Goal: Register for event/course

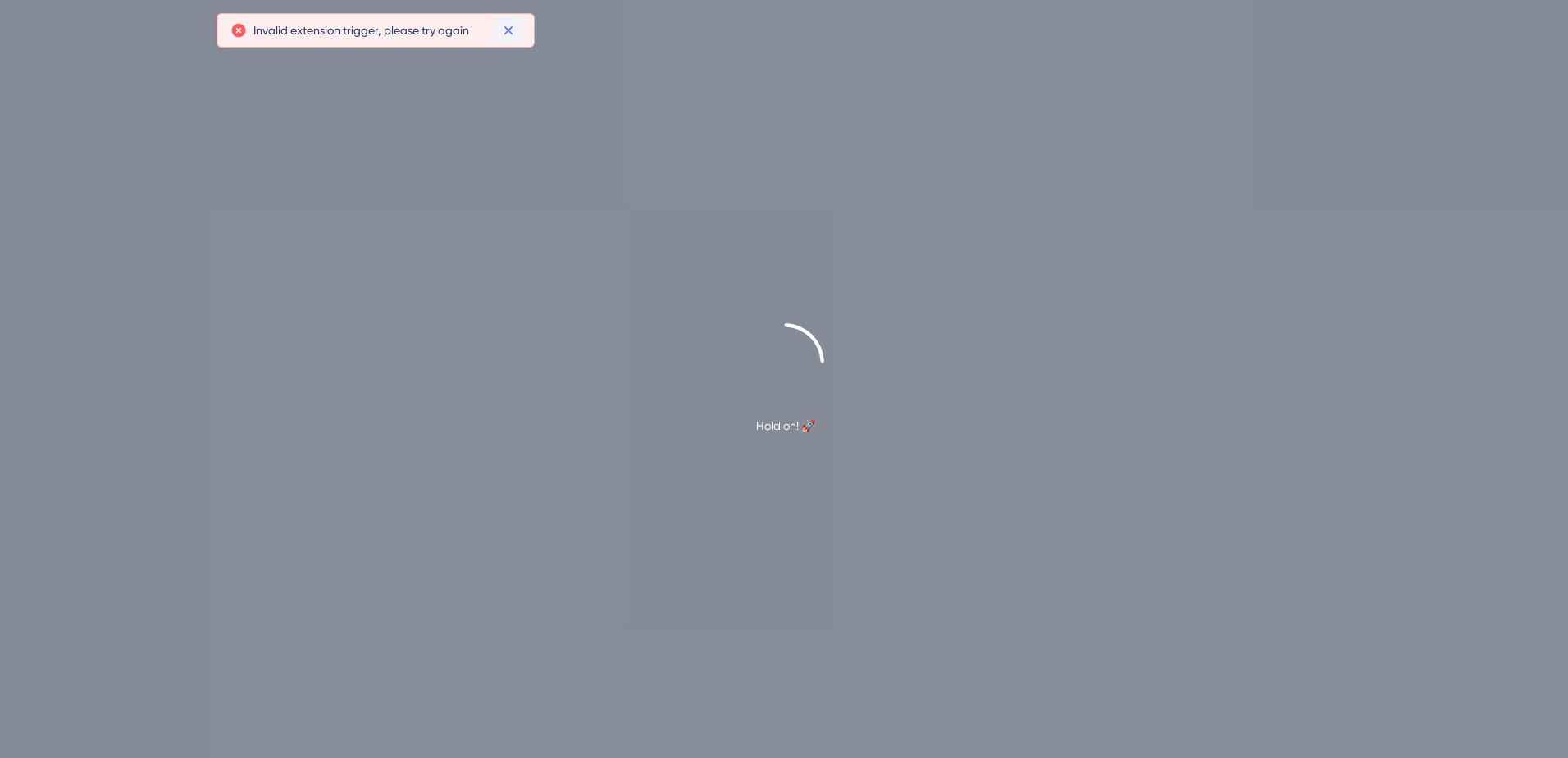
click at [505, 22] on icon at bounding box center [509, 30] width 17 height 17
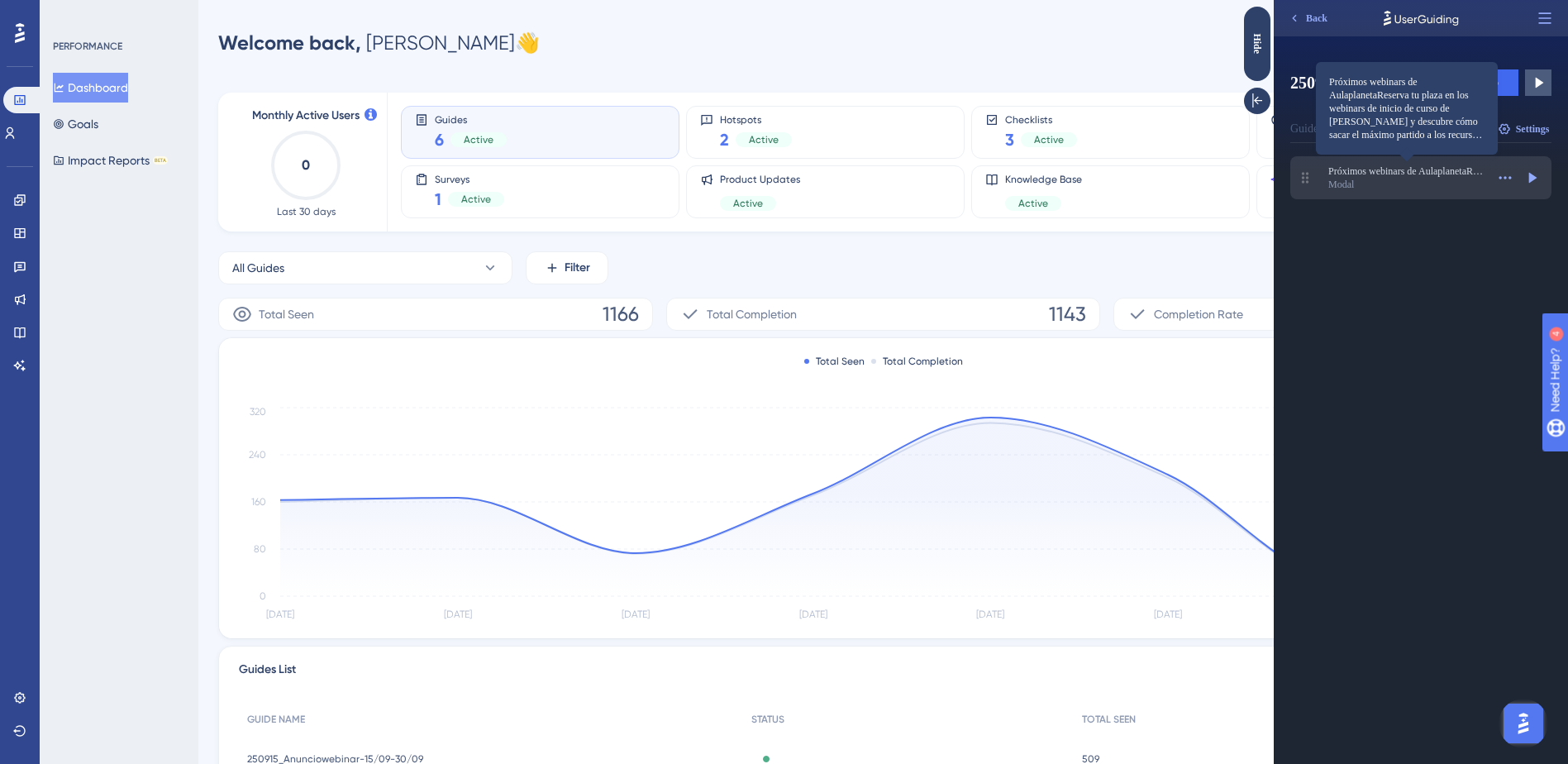
click at [1396, 177] on span "Próximos webinars de AulaplanetaReserva tu plaza en los webinars de inicio de c…" at bounding box center [1407, 172] width 157 height 14
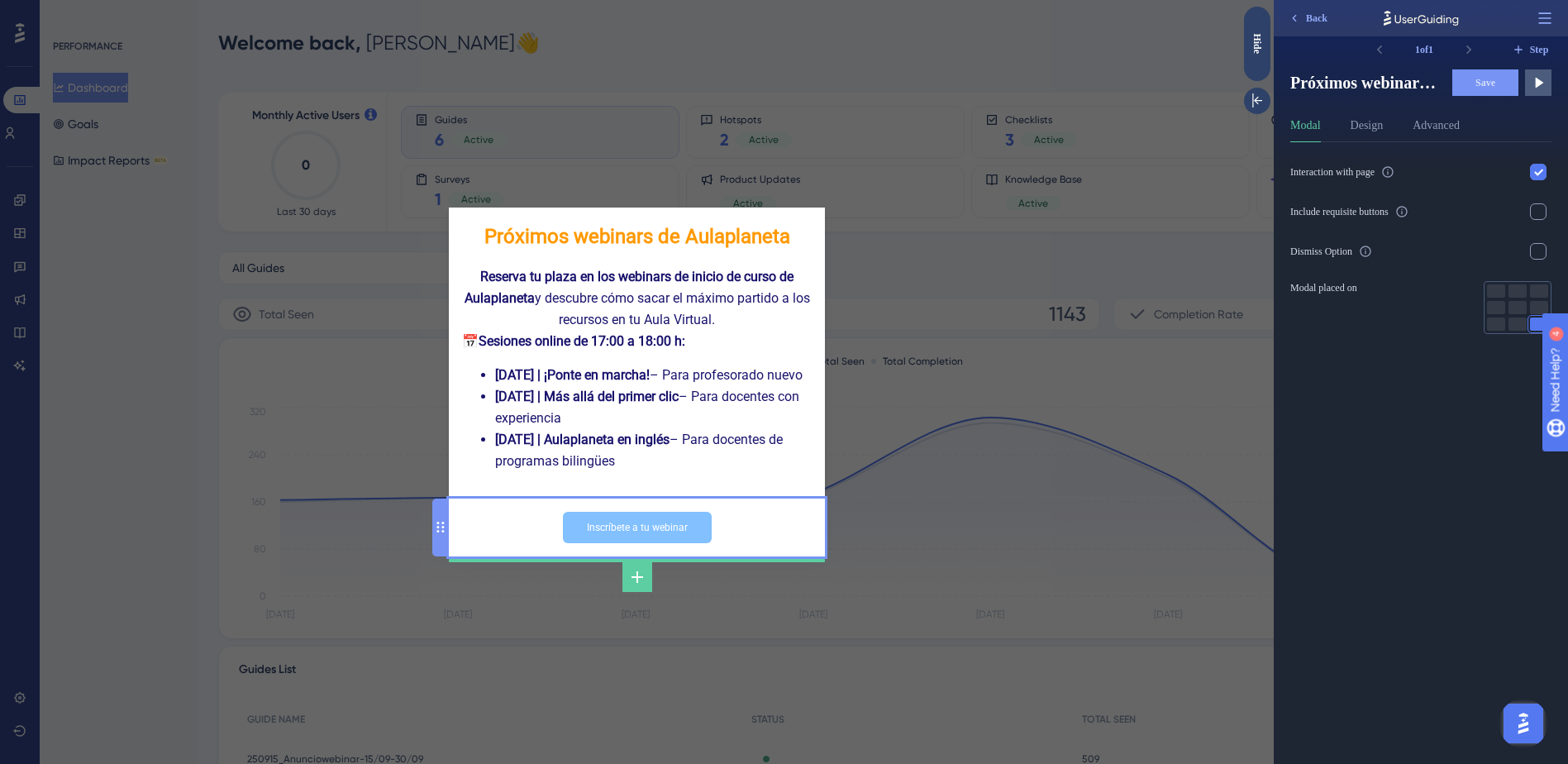
click at [664, 537] on input "Inscríbete a tu webinar" at bounding box center [637, 527] width 149 height 31
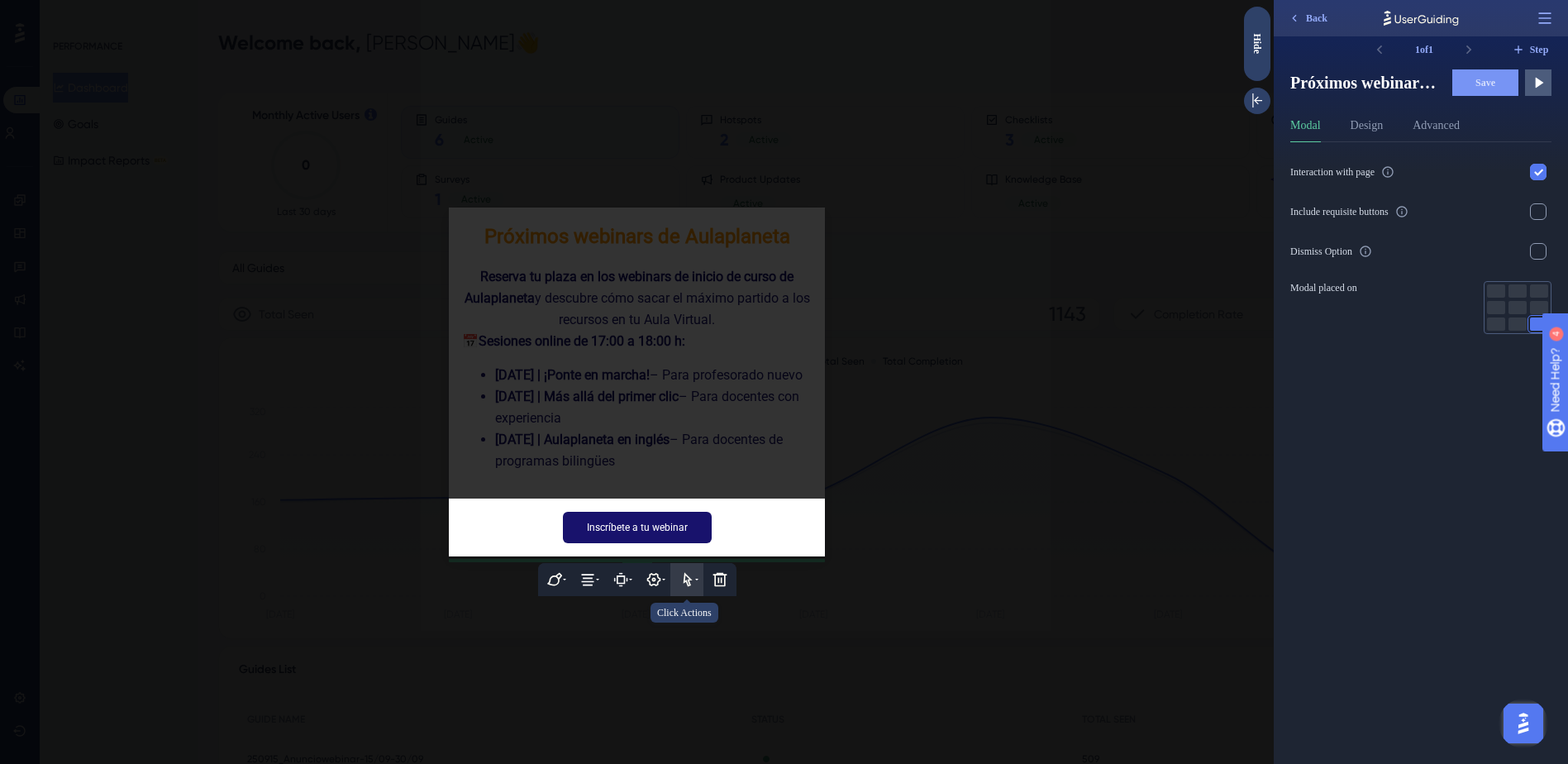
click at [687, 587] on icon at bounding box center [687, 579] width 9 height 14
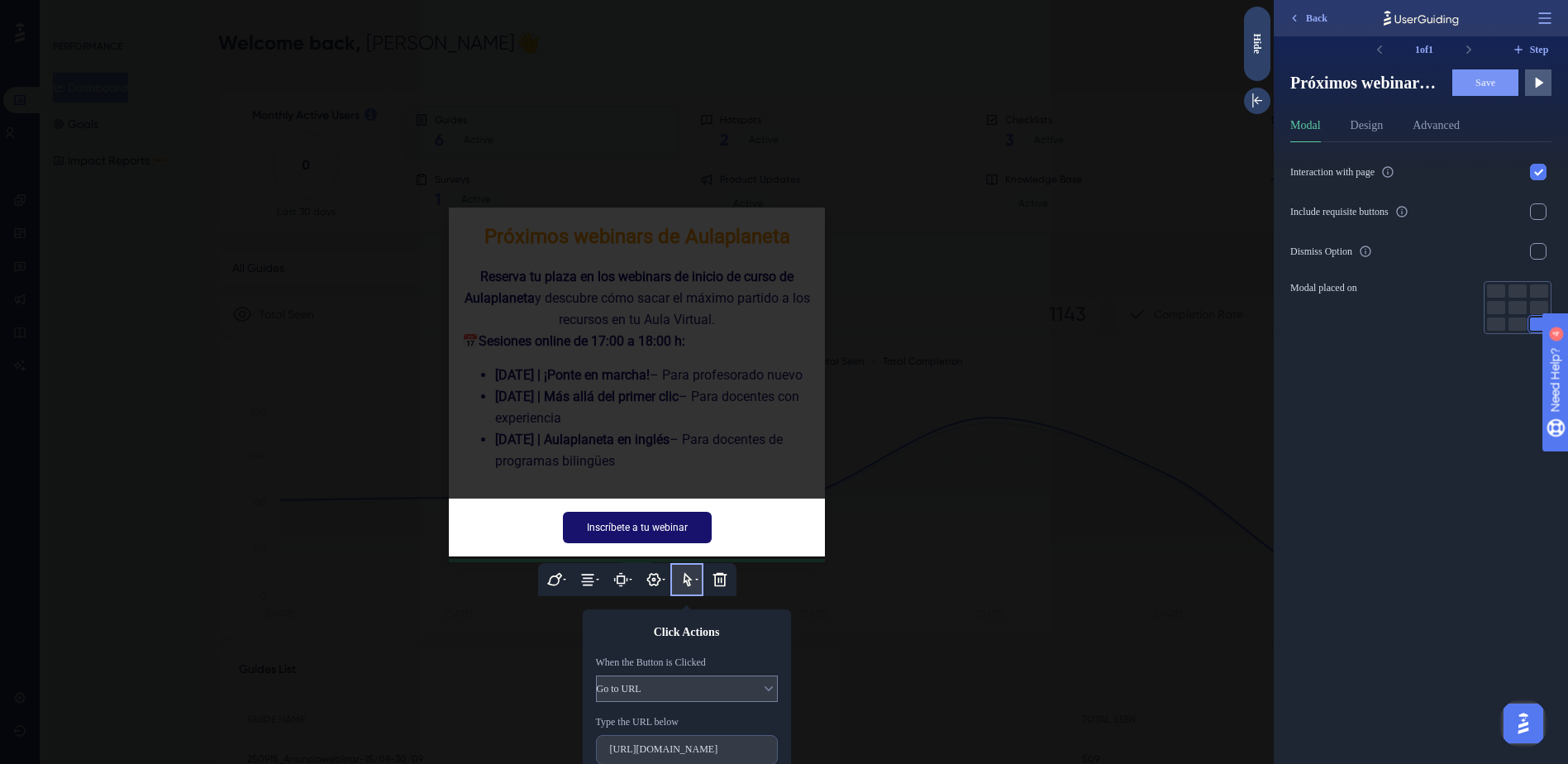
scroll to position [77, 0]
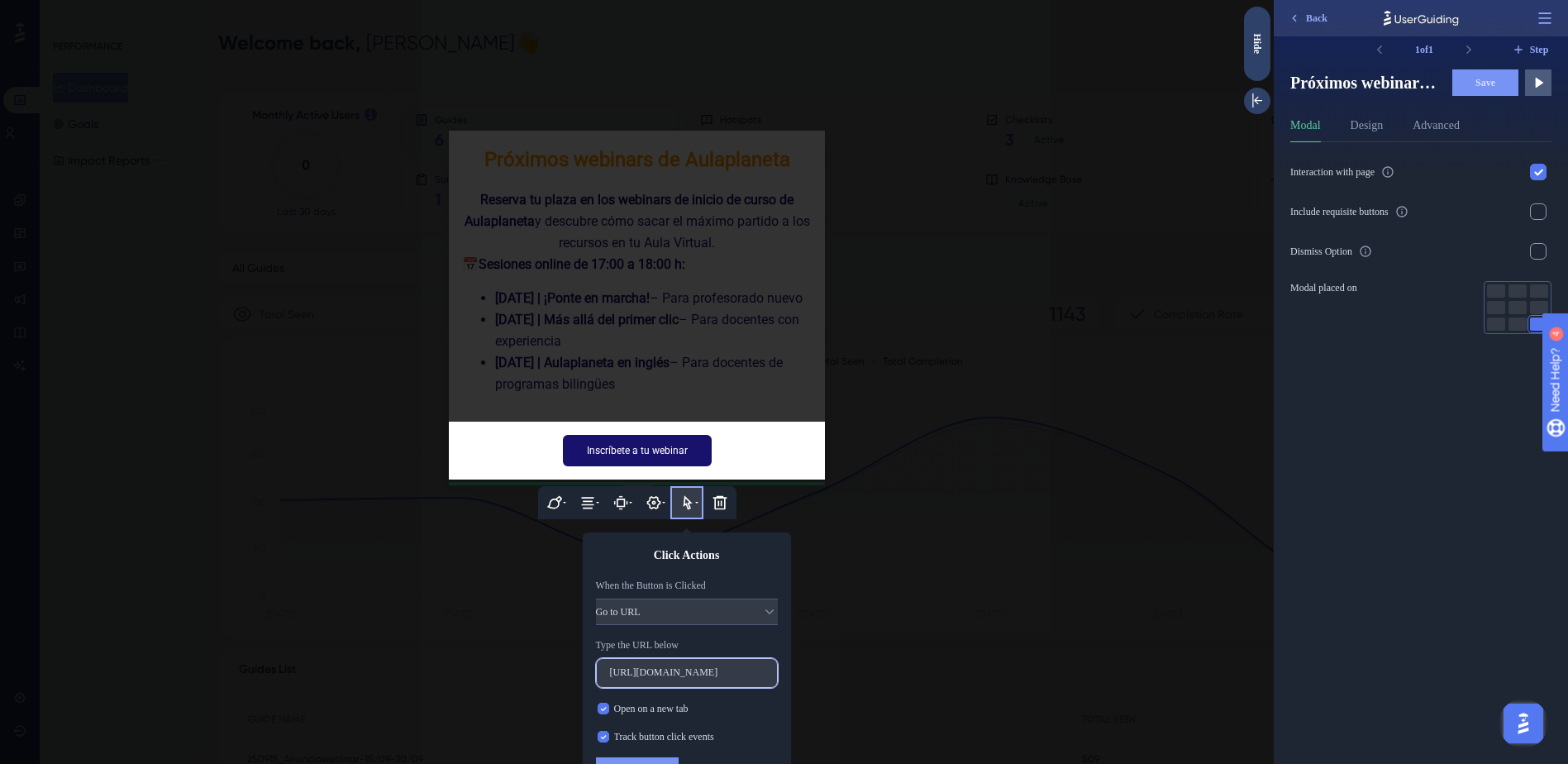
click at [631, 679] on input "[URL][DOMAIN_NAME]" at bounding box center [687, 673] width 154 height 12
